Goal: Answer question/provide support

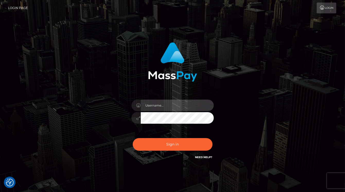
type input "aluasupport"
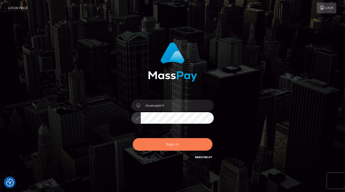
click at [174, 142] on button "Sign in" at bounding box center [173, 144] width 80 height 13
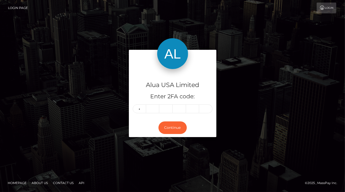
type input "2"
type input "6"
type input "5"
type input "4"
type input "3"
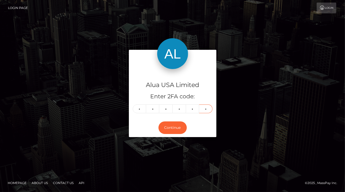
type input "2"
click at [172, 128] on button "Continue" at bounding box center [172, 128] width 28 height 13
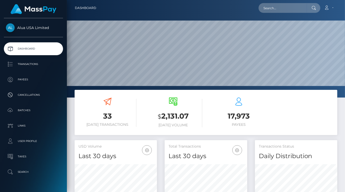
scroll to position [90, 82]
click at [296, 7] on input "text" at bounding box center [282, 8] width 48 height 10
paste input "5add6fb9406f2322ca7b6017"
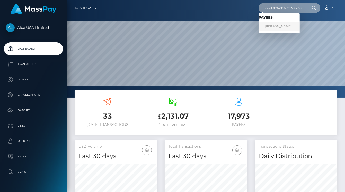
type input "5add6fb9406f2322ca7b6017"
click at [282, 26] on link "[PERSON_NAME]" at bounding box center [278, 27] width 41 height 10
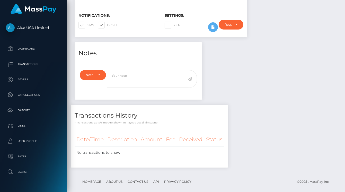
scroll to position [85, 0]
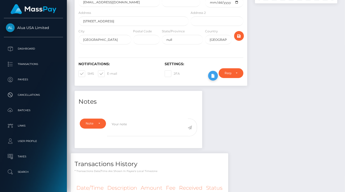
click at [214, 77] on icon at bounding box center [213, 76] width 6 height 6
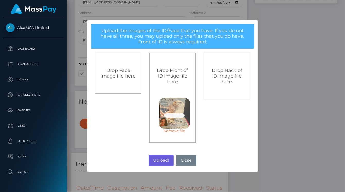
click at [164, 160] on button "Upload!" at bounding box center [161, 160] width 25 height 11
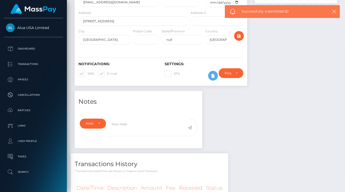
scroll to position [85, 0]
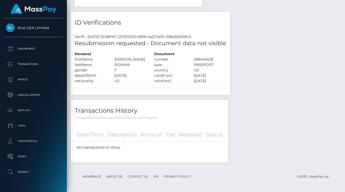
scroll to position [62, 82]
click at [274, 76] on div "Notes Note Type Compliance Clear Compliance General Note Type" at bounding box center [206, 58] width 270 height 219
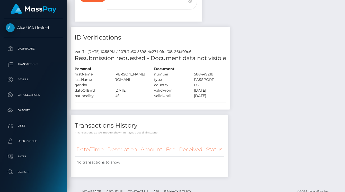
click at [252, 92] on div "Notes Note Type Compliance Clear Compliance General Note Type" at bounding box center [206, 73] width 270 height 219
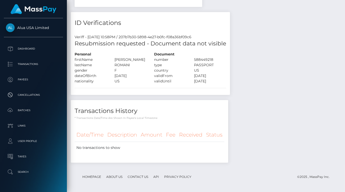
scroll to position [207, 0]
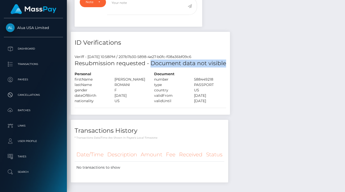
drag, startPoint x: 150, startPoint y: 64, endPoint x: 227, endPoint y: 64, distance: 76.6
click at [227, 64] on div "Resubmission requested - Document data not visible" at bounding box center [150, 66] width 159 height 12
copy h5 "Document data not visible"
click at [179, 69] on div "Resubmission requested - Document data not visible" at bounding box center [150, 66] width 159 height 12
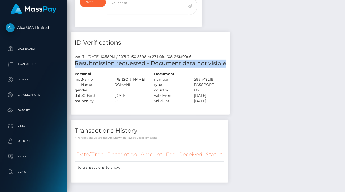
click at [179, 69] on div "Resubmission requested - Document data not visible" at bounding box center [150, 66] width 159 height 12
